Goal: Communication & Community: Answer question/provide support

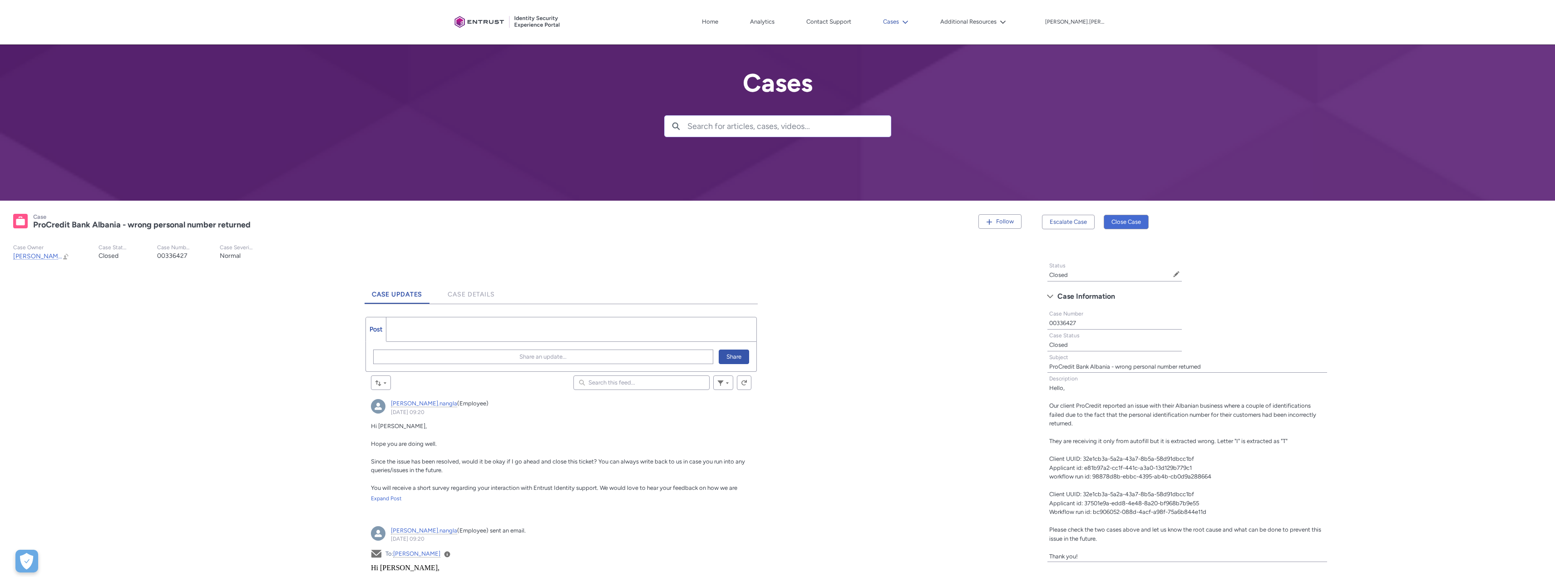
click at [908, 22] on icon at bounding box center [905, 21] width 5 height 3
click at [939, 42] on link "My Open Cases" at bounding box center [920, 42] width 79 height 19
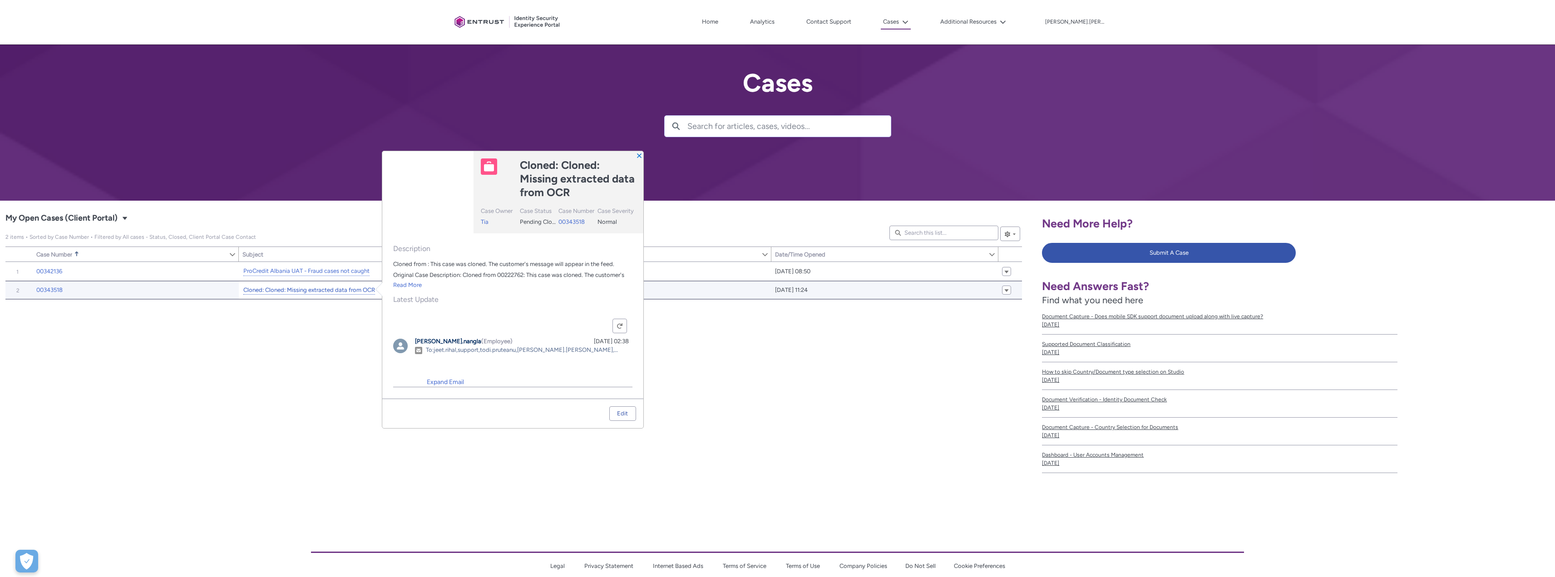
click at [335, 292] on link "Cloned: Cloned: Missing extracted data from OCR" at bounding box center [309, 291] width 132 height 10
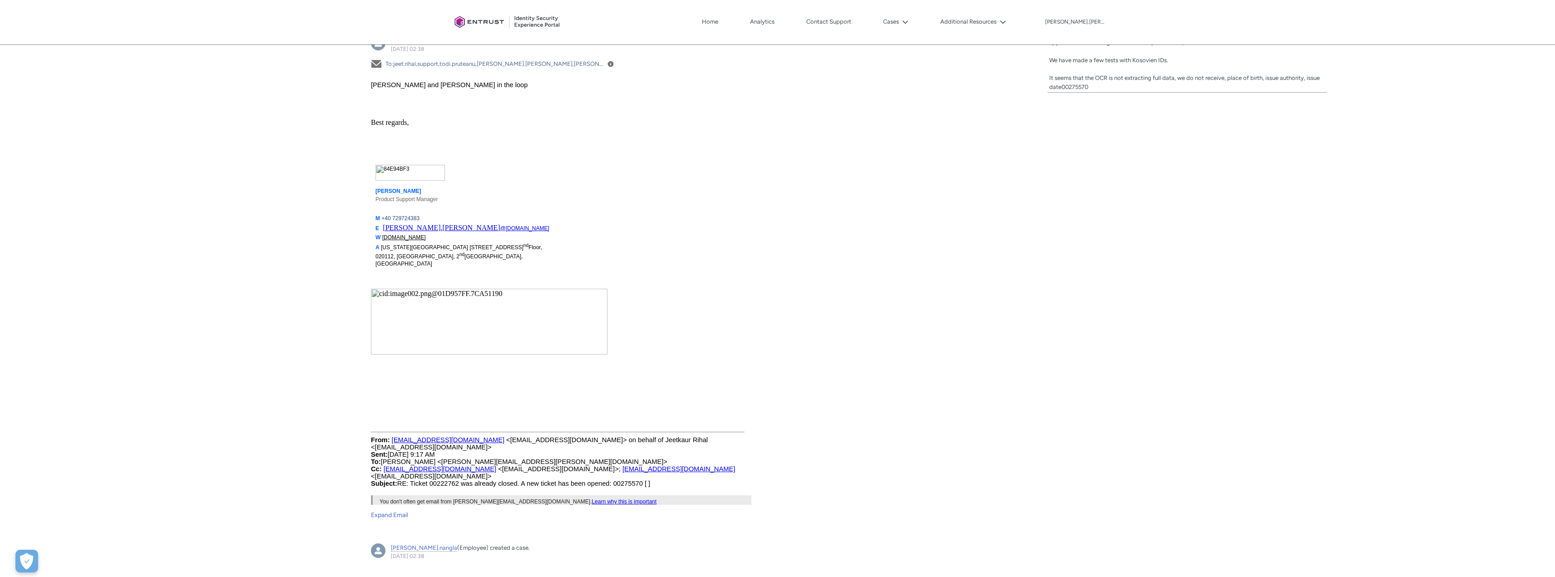
scroll to position [182, 0]
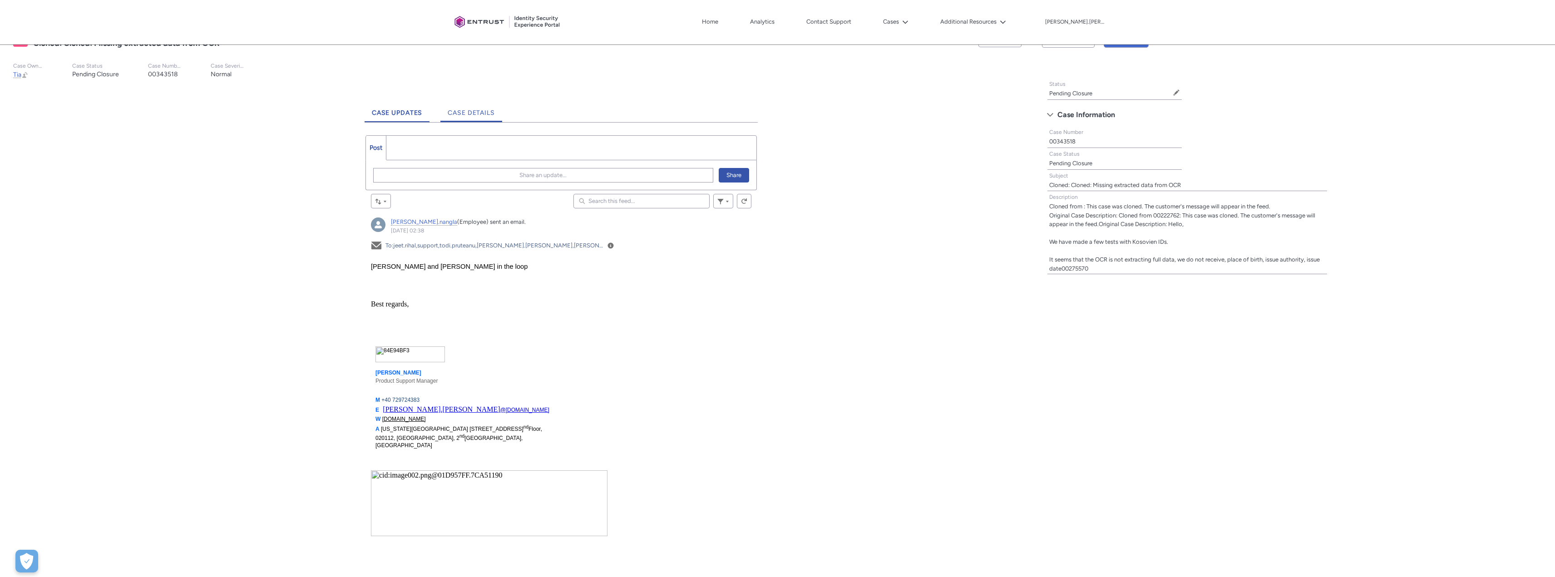
click at [472, 110] on span "Case Details" at bounding box center [471, 113] width 47 height 8
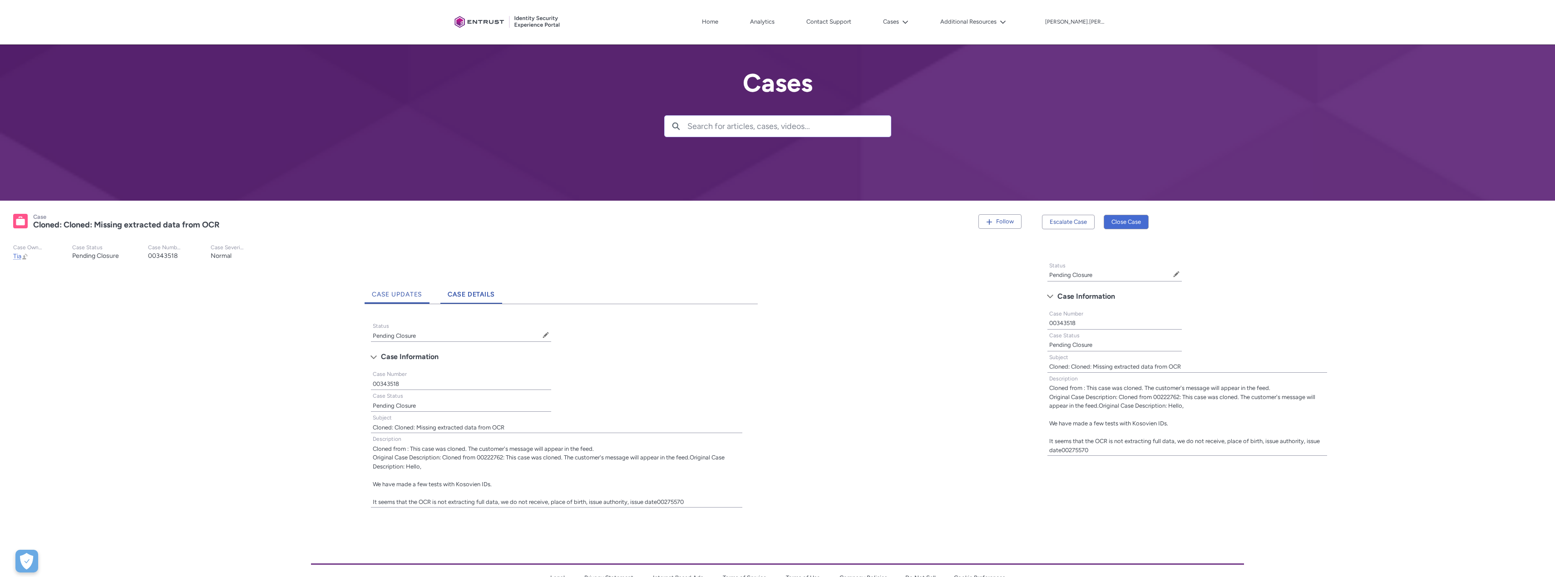
click at [398, 300] on link "Case Updates" at bounding box center [397, 291] width 65 height 25
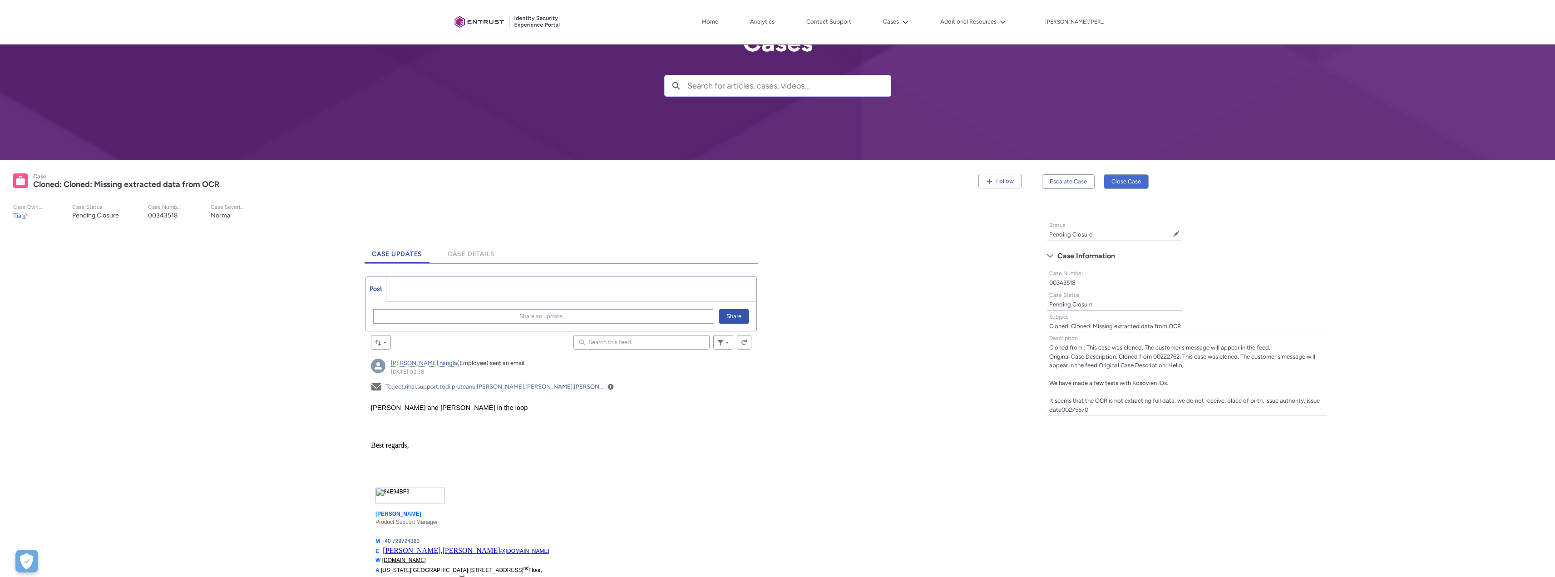
scroll to position [136, 0]
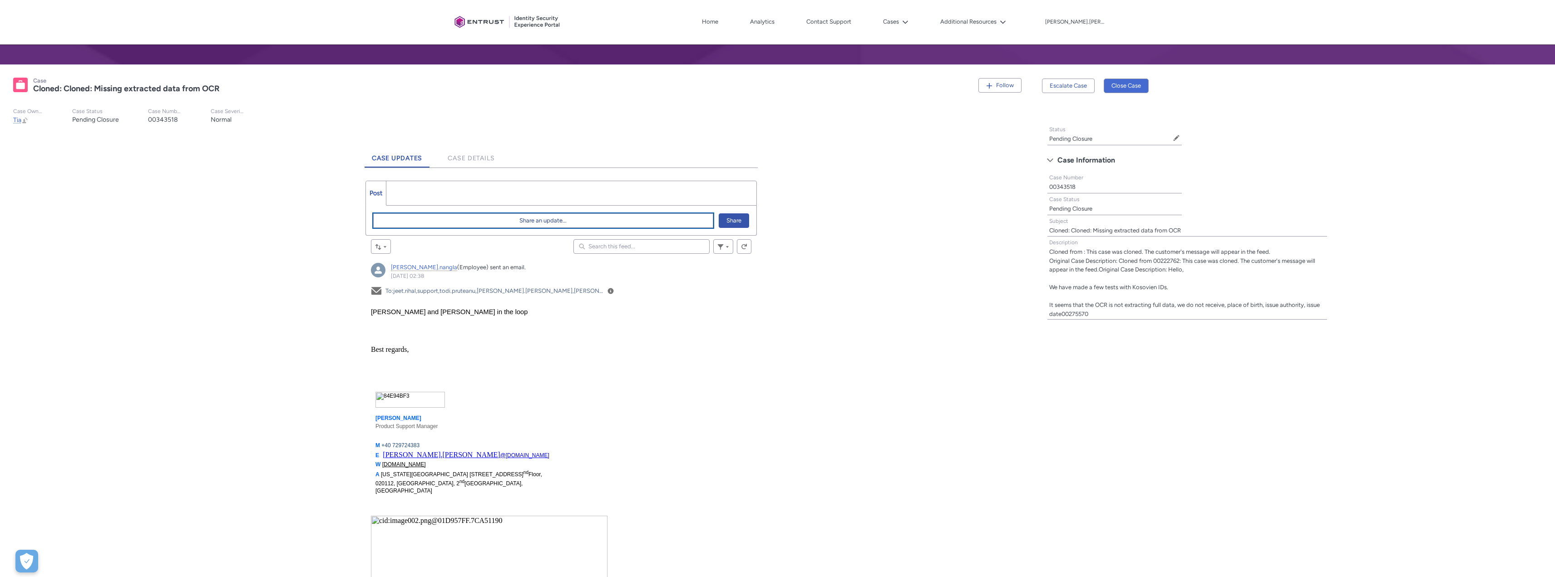
click at [472, 223] on button "Share an update..." at bounding box center [543, 220] width 340 height 15
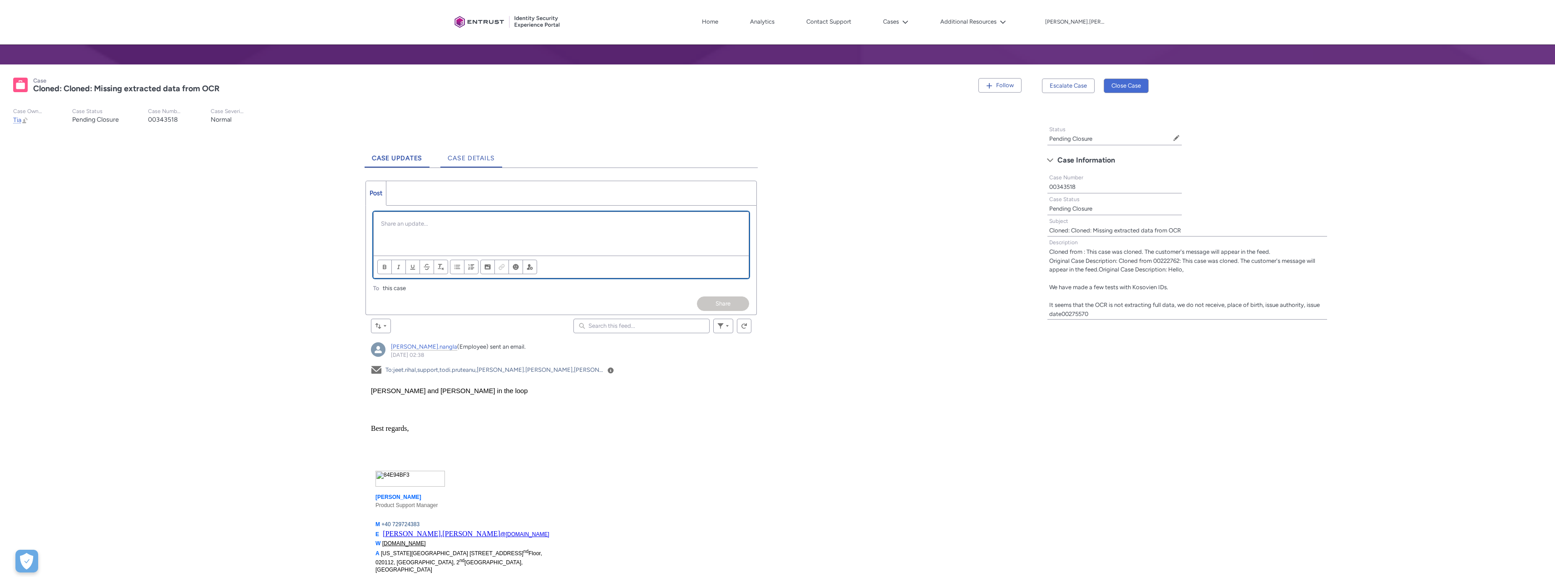
scroll to position [0, 0]
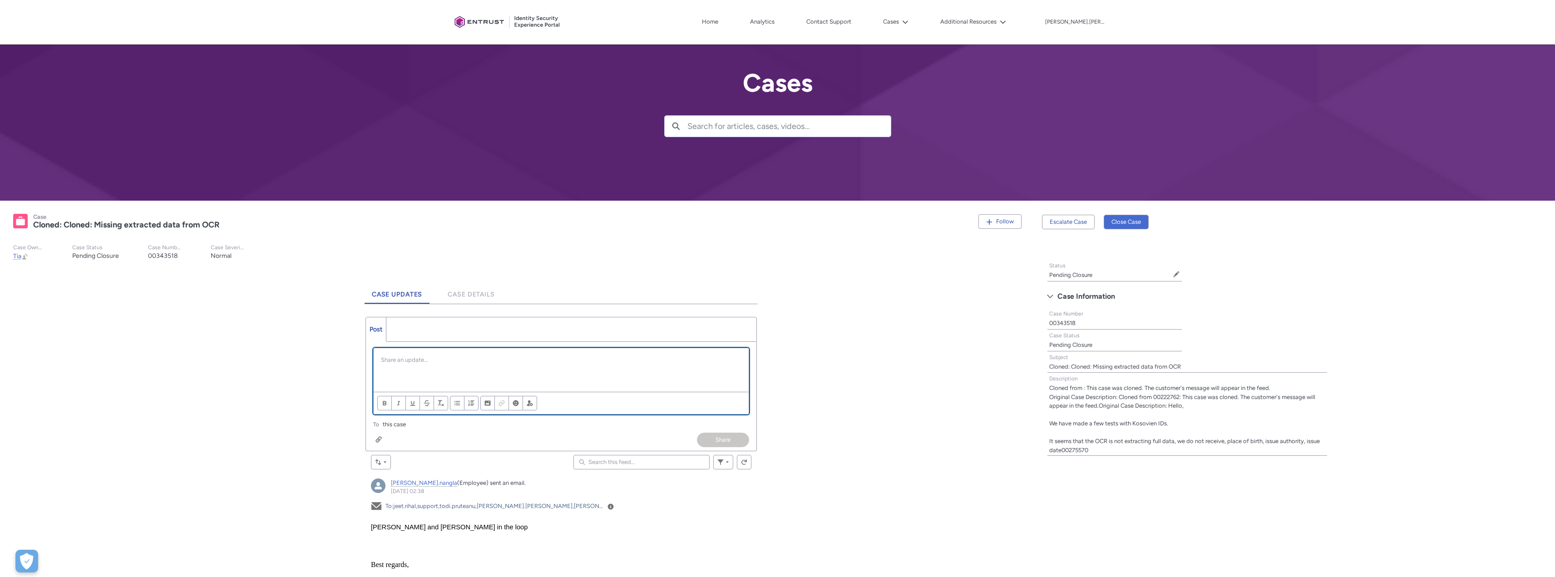
click at [409, 371] on div "Chatter Publisher" at bounding box center [561, 370] width 375 height 44
click at [718, 439] on button "Share" at bounding box center [723, 440] width 52 height 15
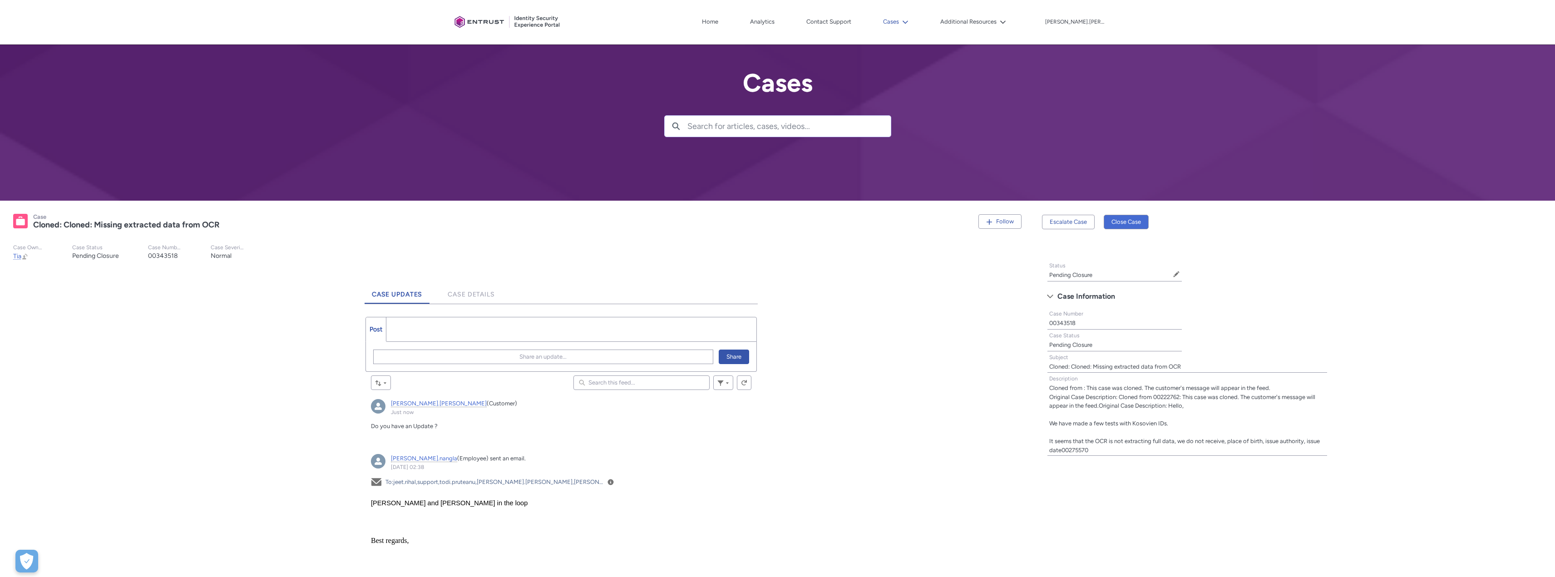
click at [909, 25] on lightning-icon at bounding box center [904, 22] width 10 height 7
click at [937, 41] on link "My Open Cases" at bounding box center [920, 42] width 79 height 19
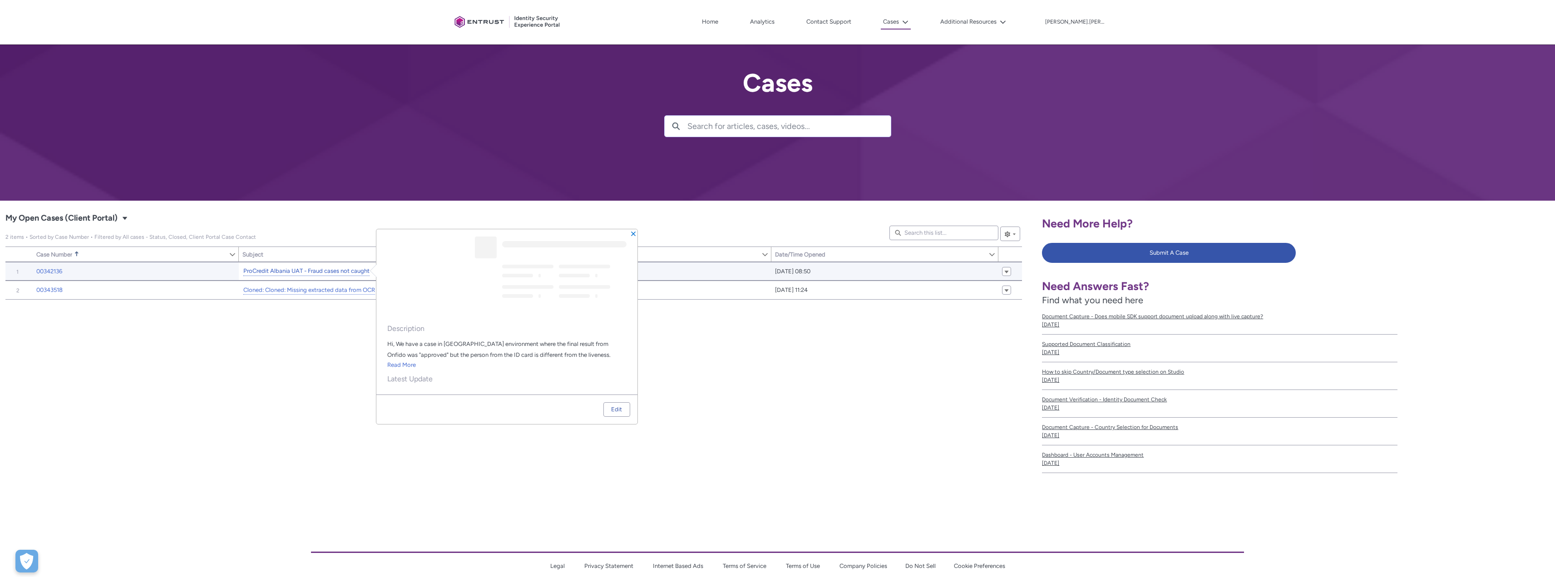
click at [342, 269] on link "ProCredit Albania UAT - Fraud cases not caught" at bounding box center [306, 272] width 126 height 10
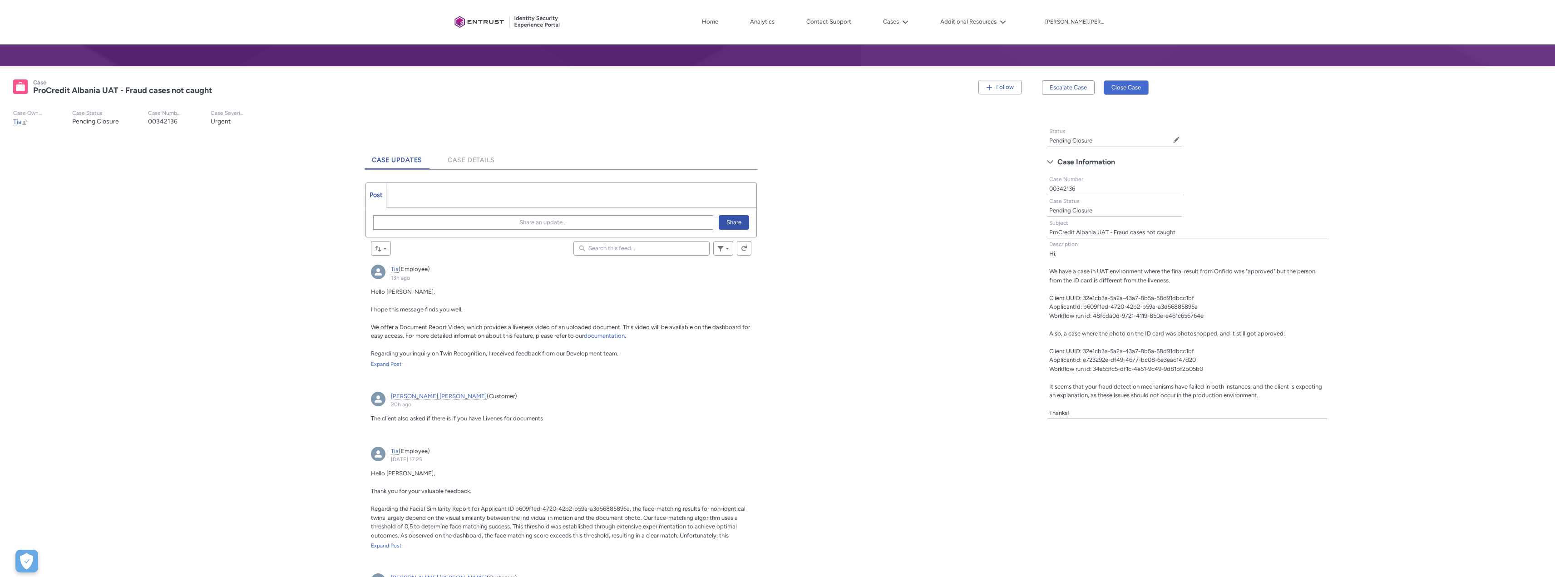
scroll to position [136, 0]
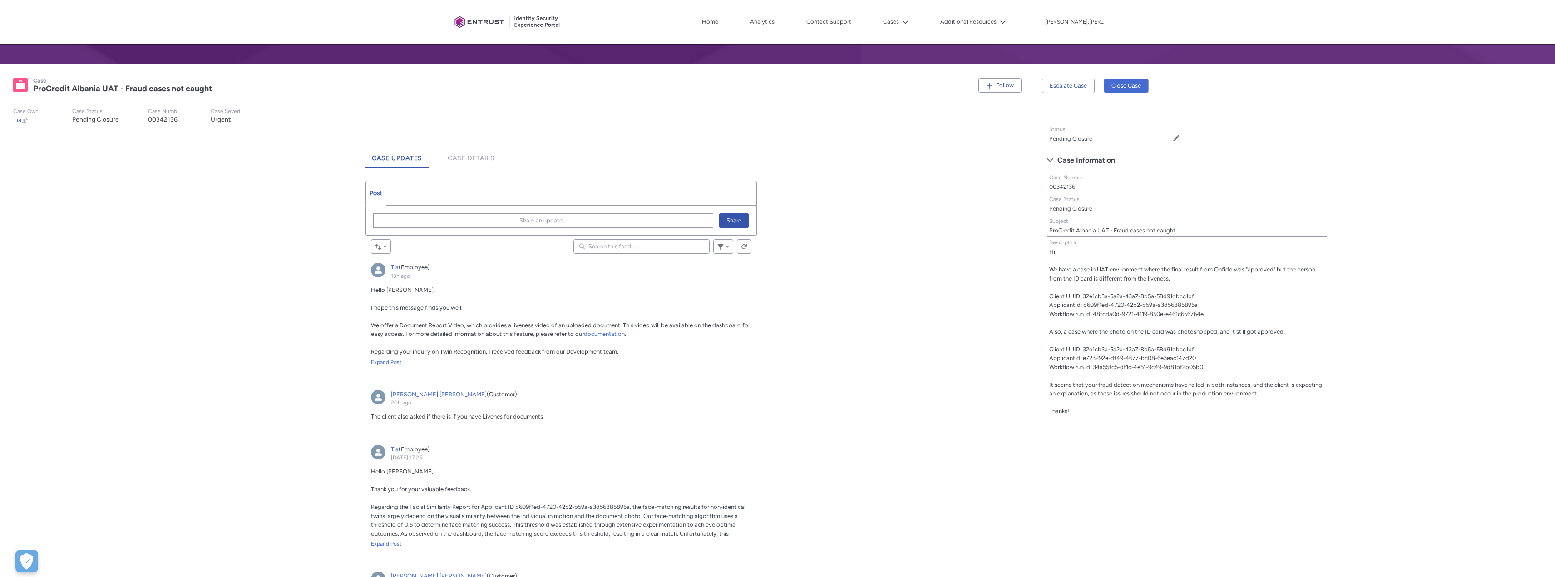
click at [390, 363] on div "Expand Post" at bounding box center [561, 362] width 381 height 8
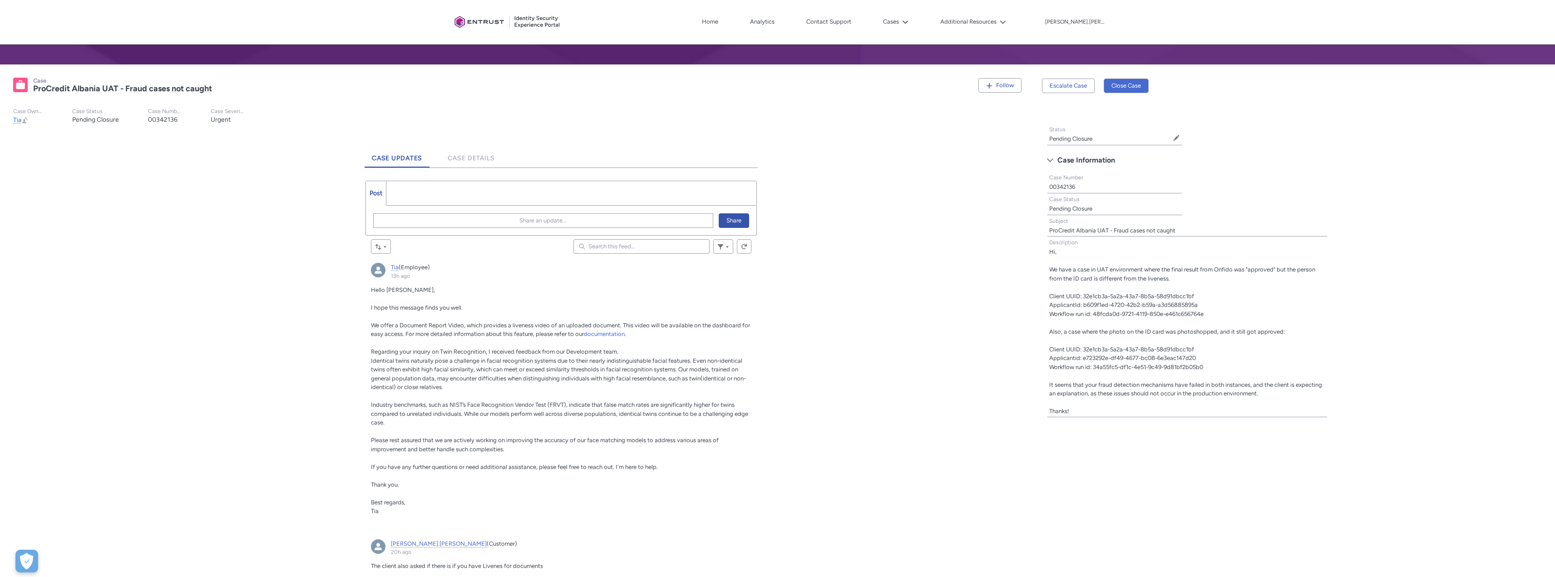
scroll to position [182, 0]
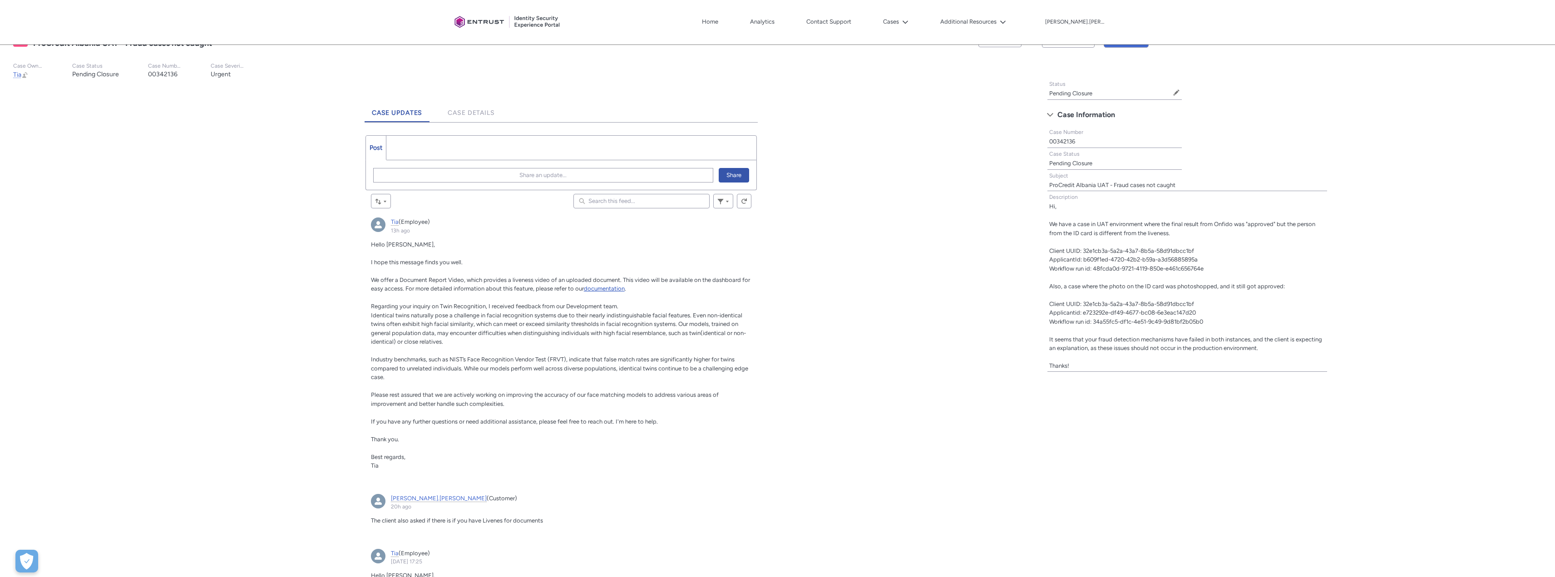
click at [614, 289] on span "documentation" at bounding box center [604, 288] width 41 height 7
